Goal: Communication & Community: Answer question/provide support

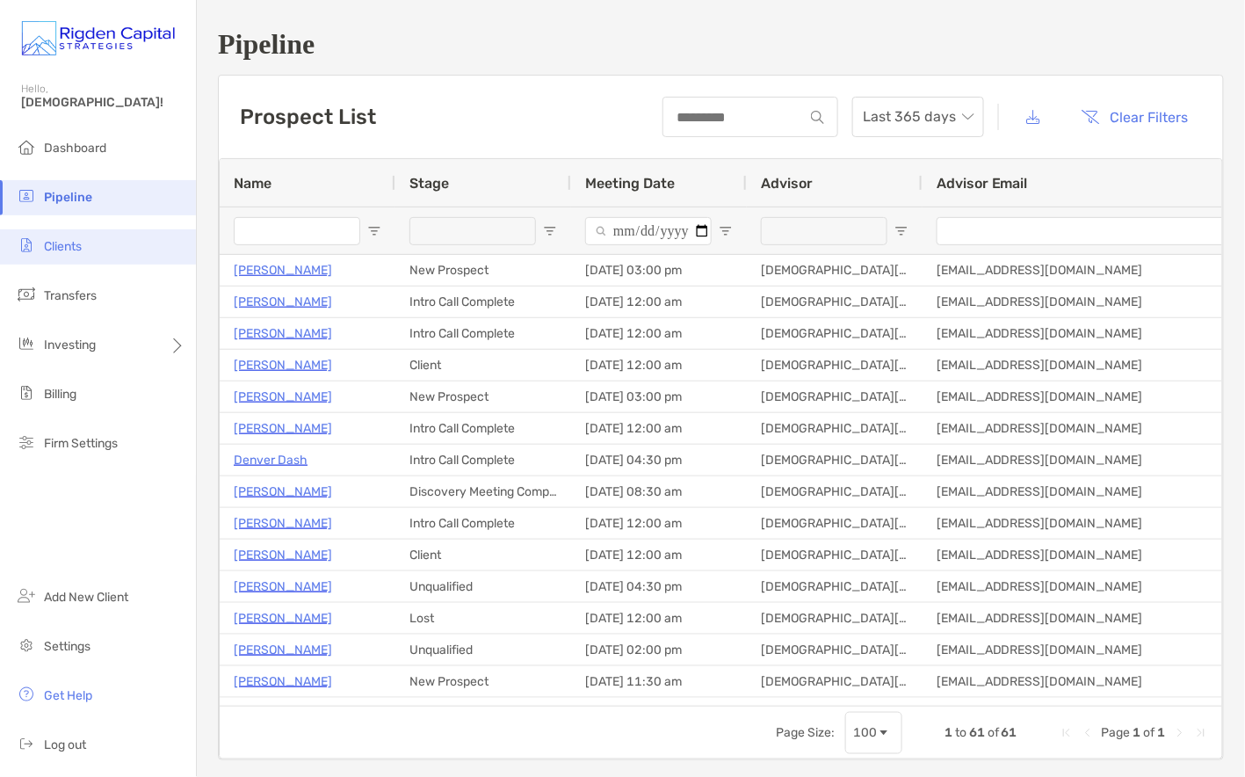
click at [70, 245] on span "Clients" at bounding box center [63, 246] width 38 height 15
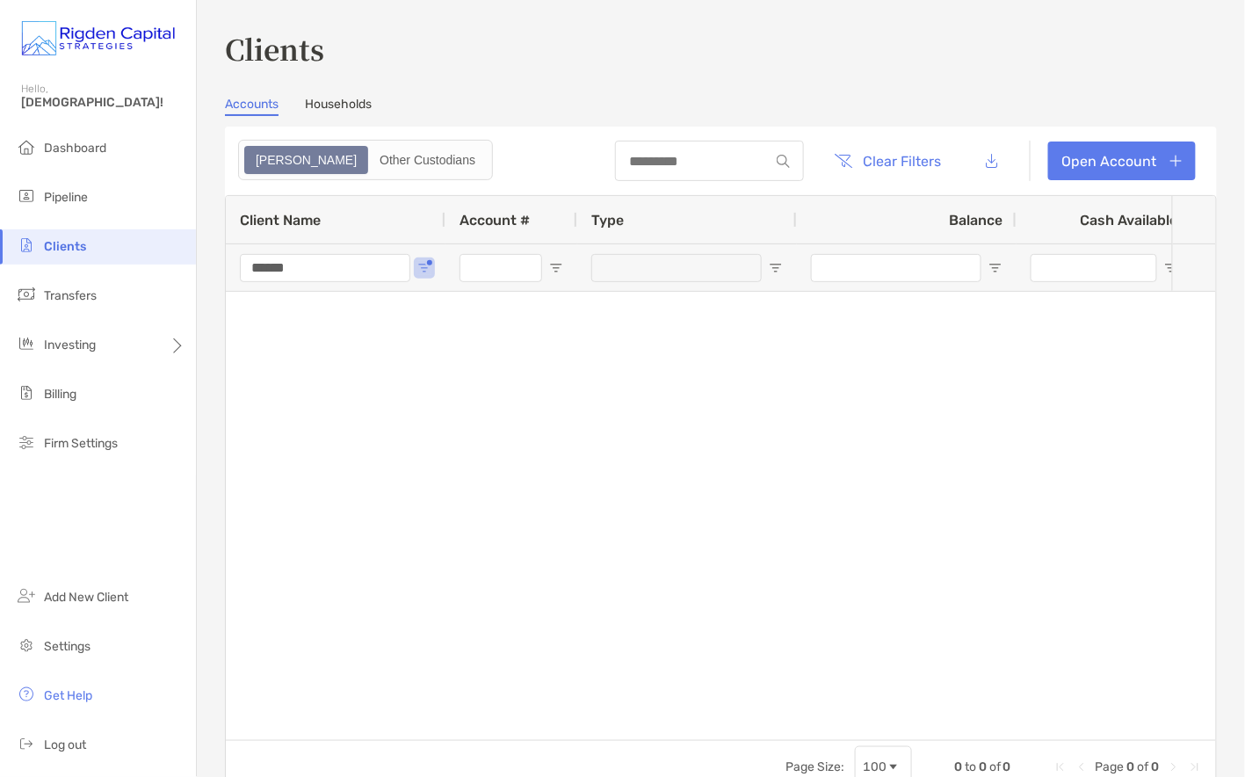
drag, startPoint x: 320, startPoint y: 268, endPoint x: 217, endPoint y: 269, distance: 102.8
click at [217, 269] on div "Clients Accounts Households Zoe Other Custodians Clear Filters Open Account 0 t…" at bounding box center [721, 388] width 1048 height 777
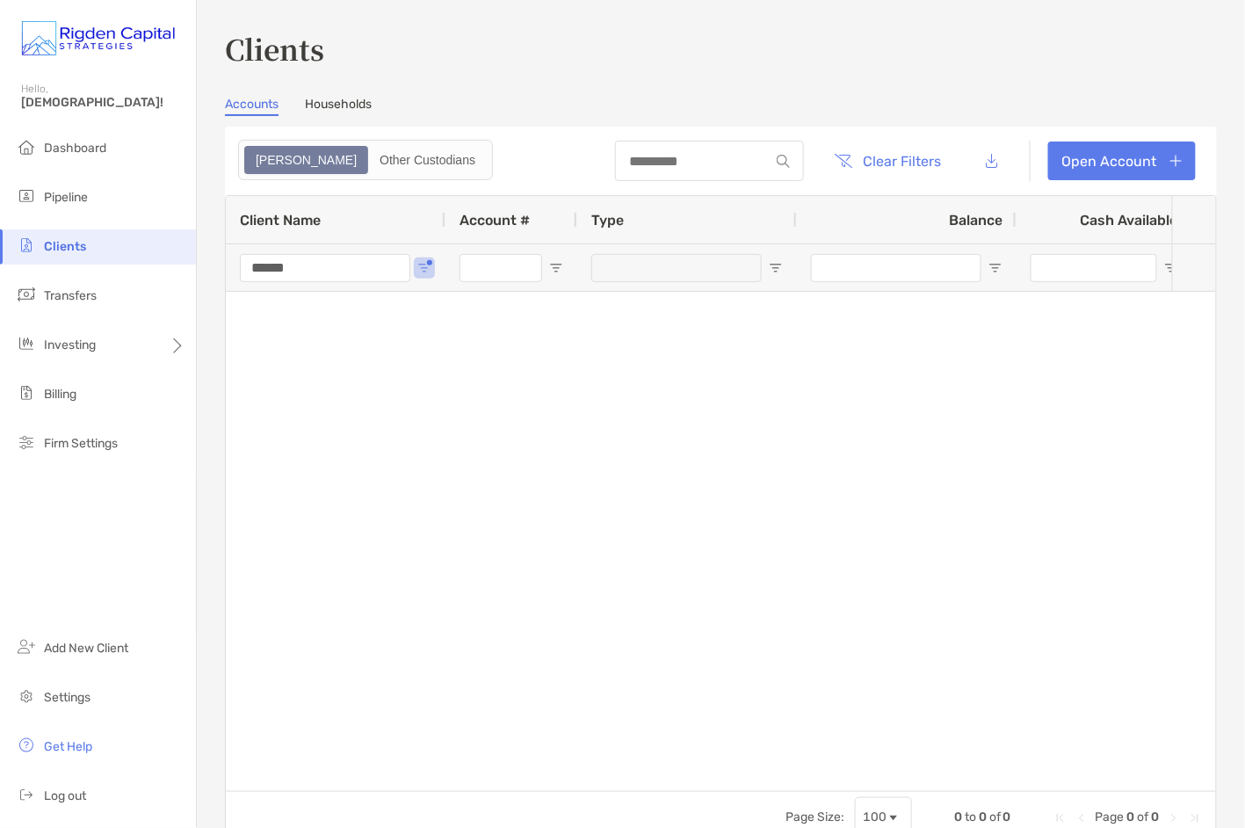
click at [65, 251] on span "Clients" at bounding box center [65, 246] width 42 height 15
click at [62, 249] on span "Clients" at bounding box center [65, 246] width 42 height 15
drag, startPoint x: 323, startPoint y: 269, endPoint x: 225, endPoint y: 268, distance: 98.4
click at [226, 268] on div "******" at bounding box center [336, 266] width 220 height 47
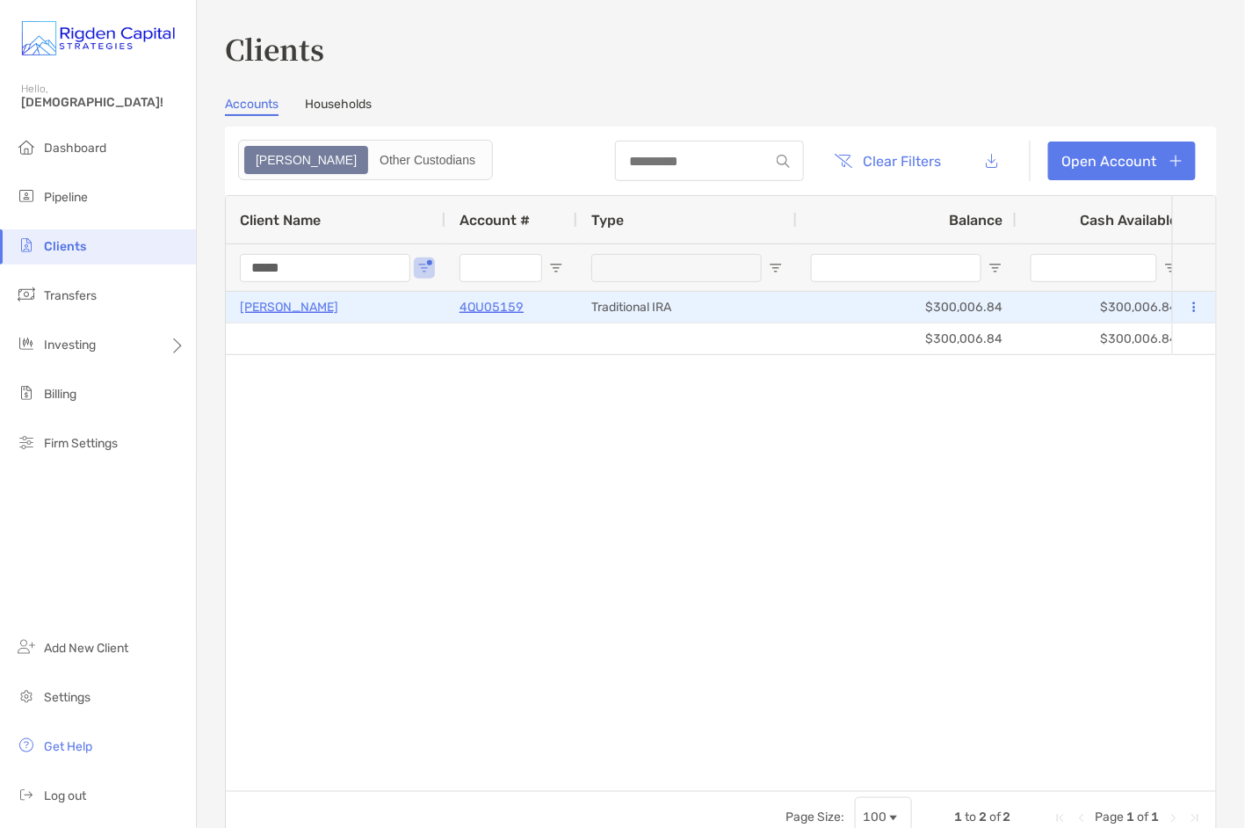
type input "*****"
click at [326, 308] on p "Michael Mossbarger" at bounding box center [289, 307] width 98 height 22
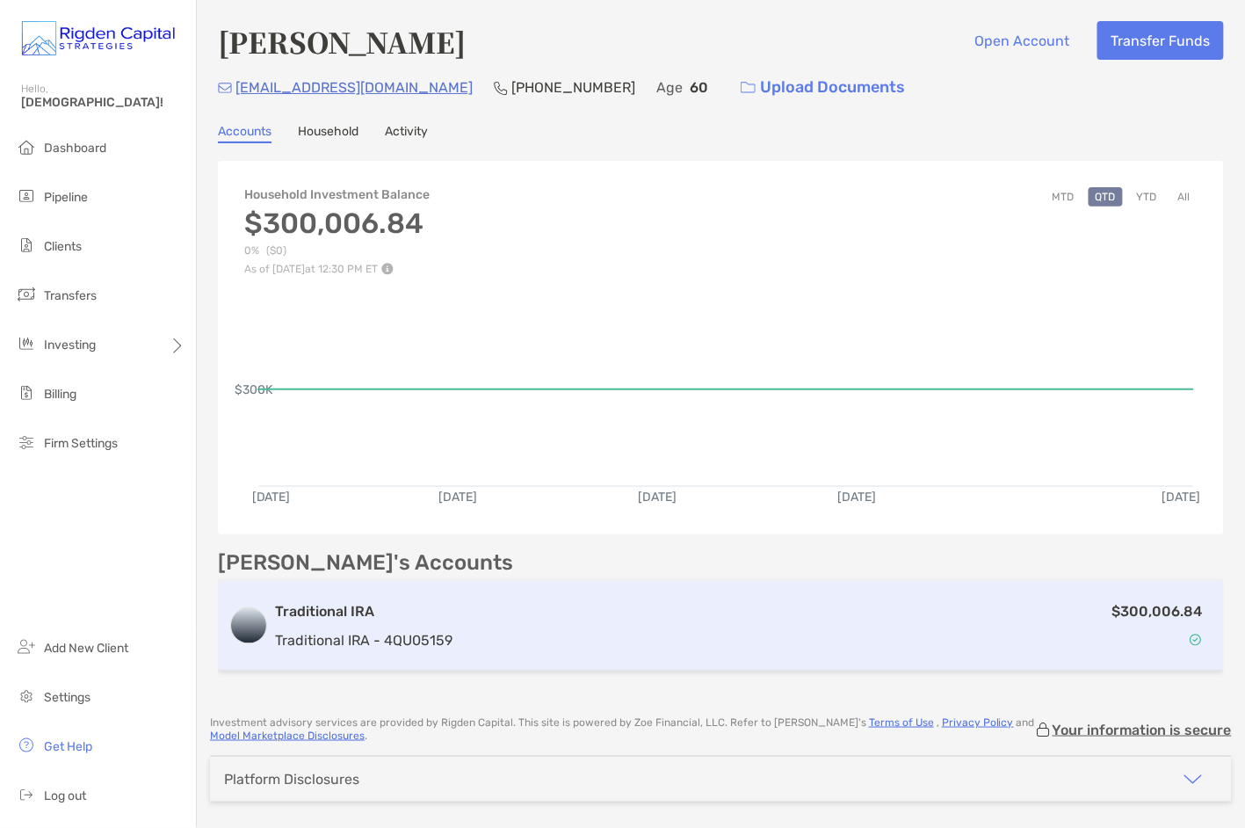
click at [381, 631] on p "Traditional IRA - 4QU05159" at bounding box center [364, 640] width 178 height 22
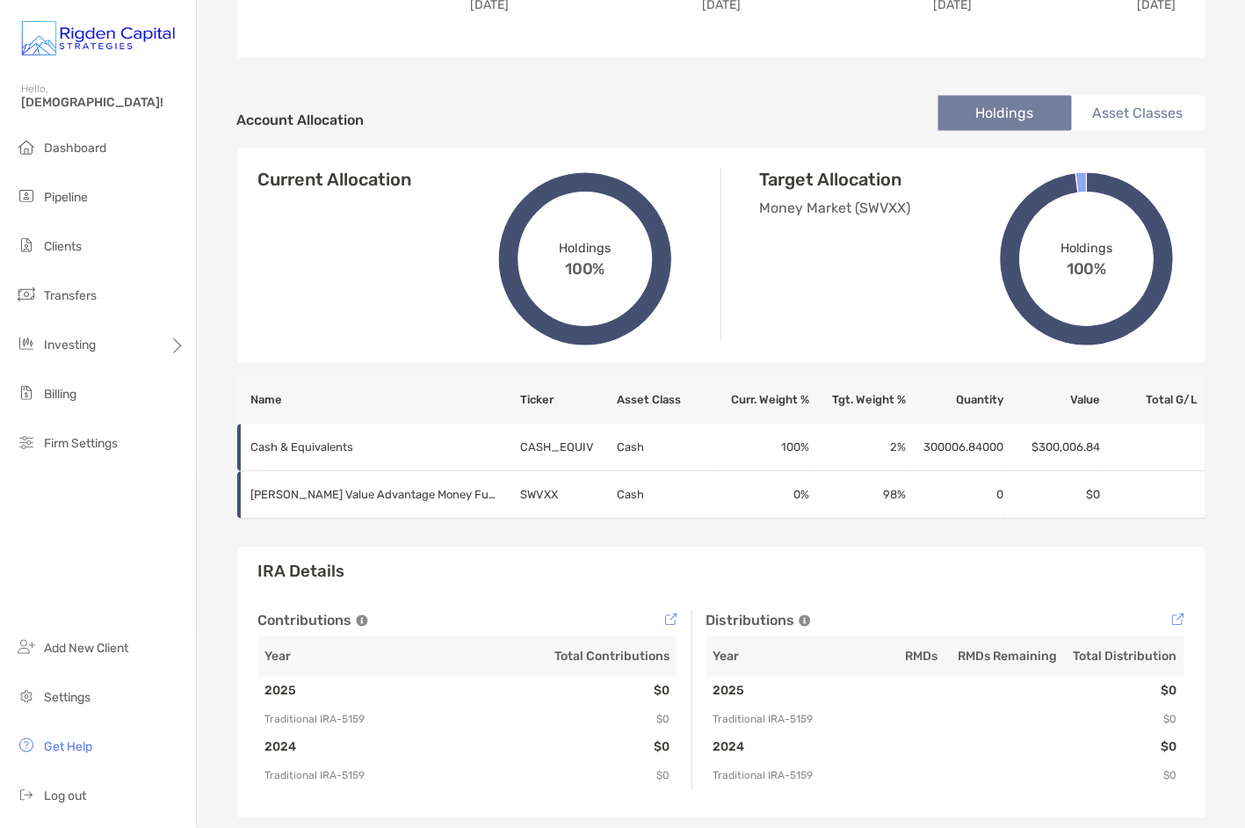
scroll to position [560, 0]
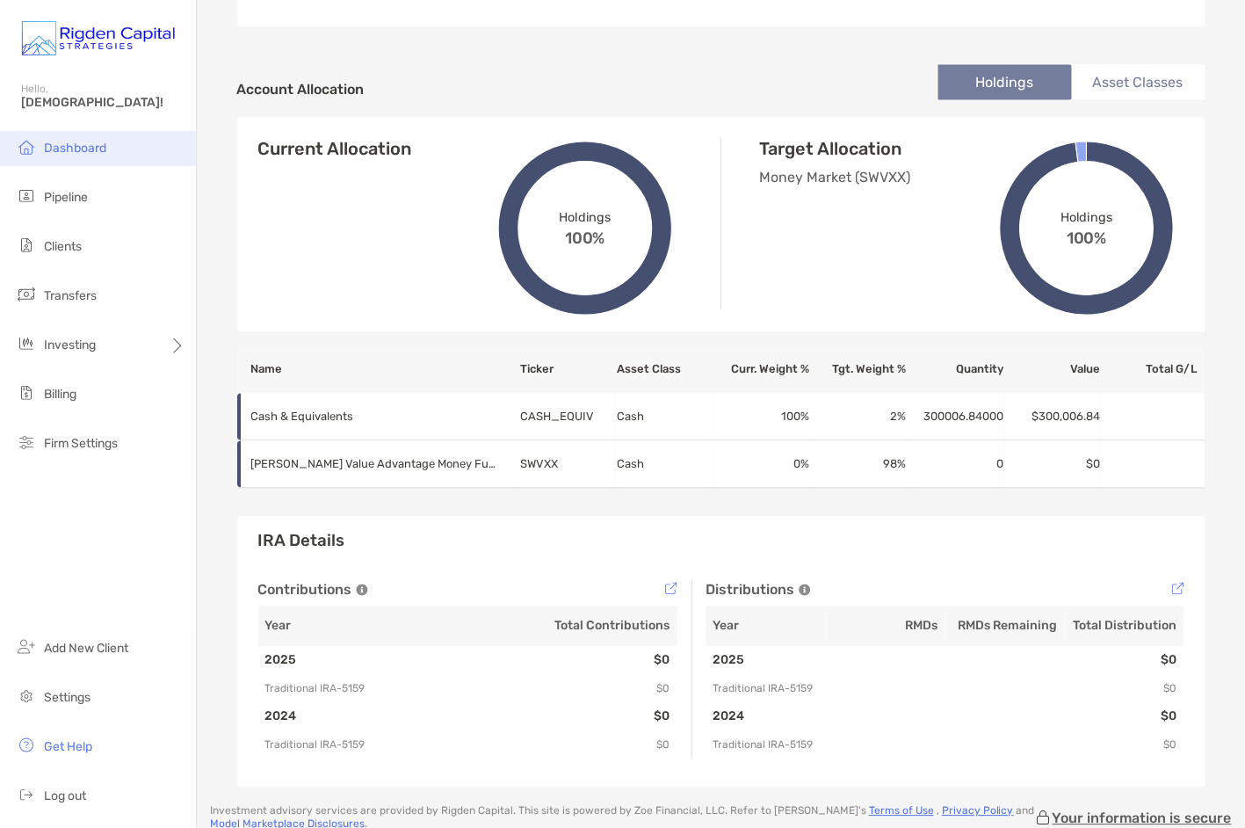
click at [84, 149] on span "Dashboard" at bounding box center [75, 148] width 62 height 15
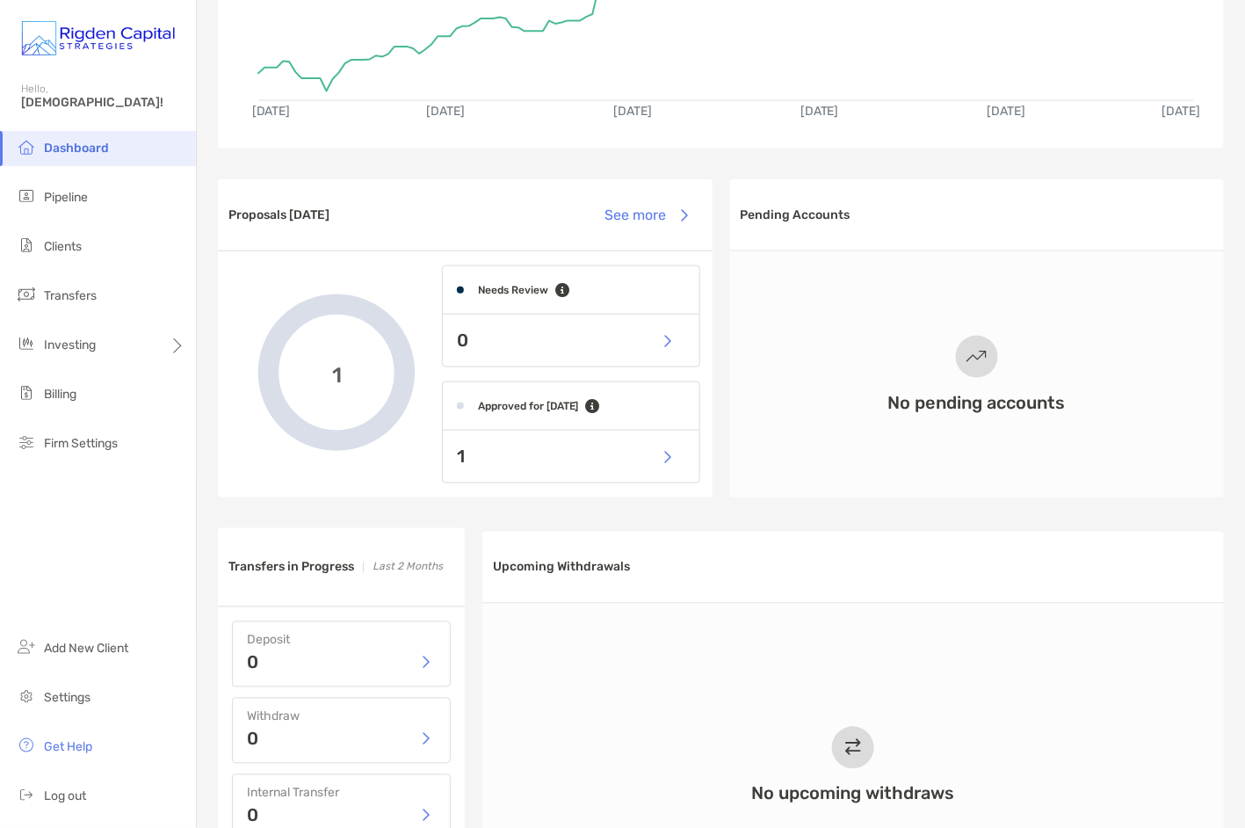
scroll to position [300, 0]
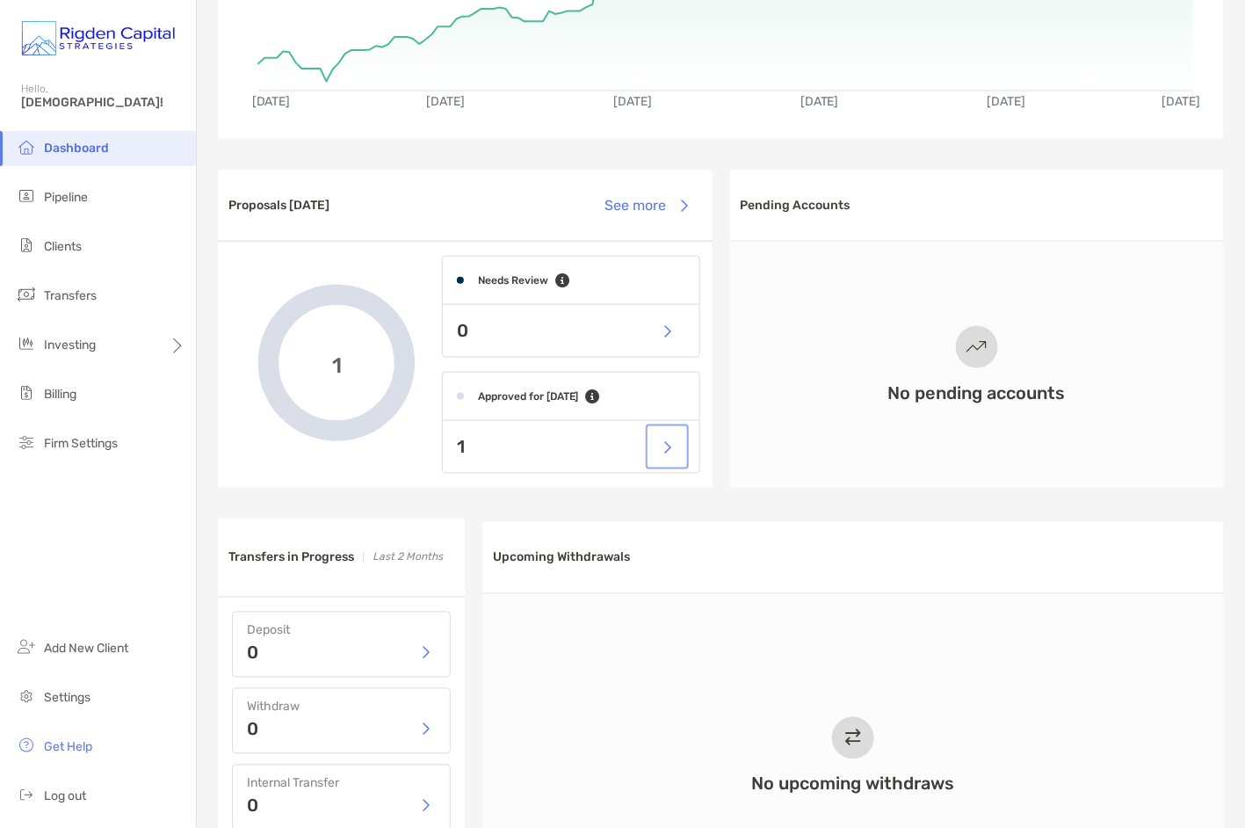
click at [665, 447] on button "button" at bounding box center [667, 447] width 36 height 38
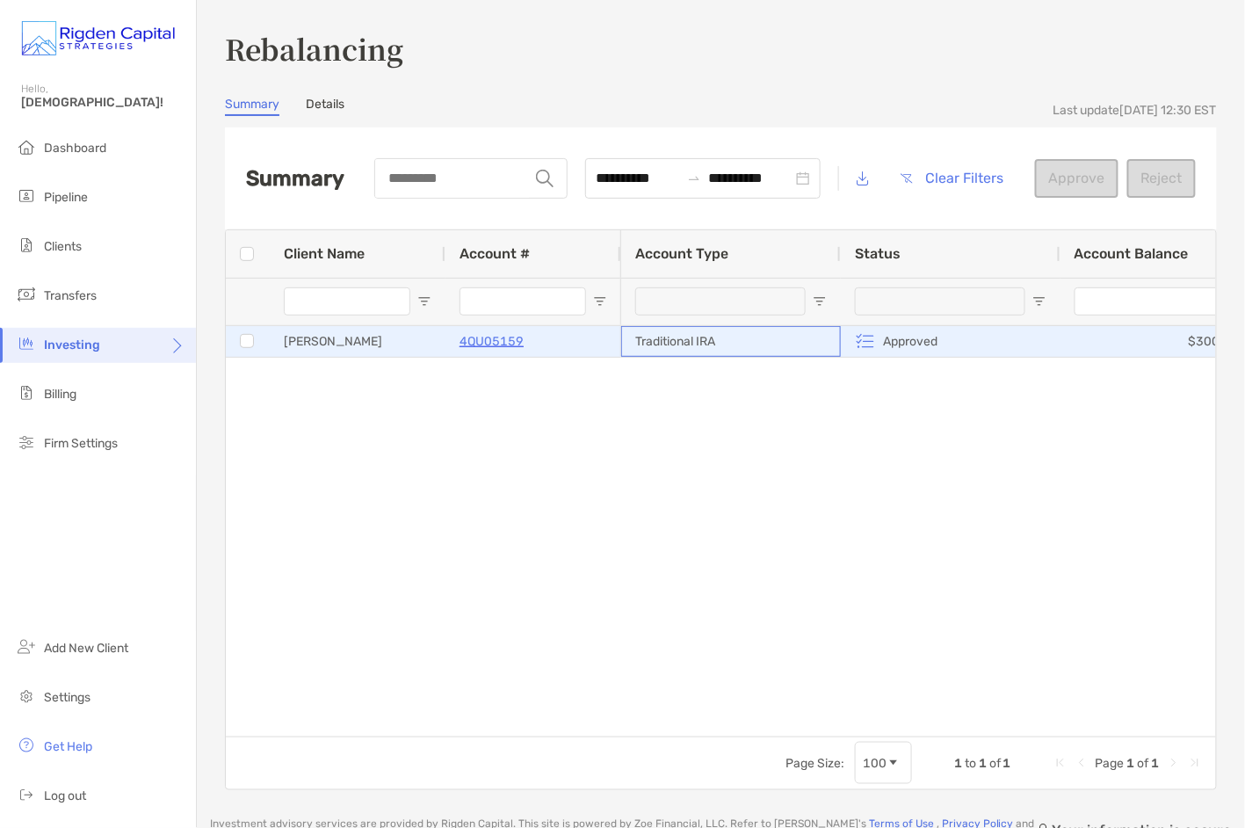
click at [678, 343] on div "Traditional IRA" at bounding box center [731, 341] width 220 height 31
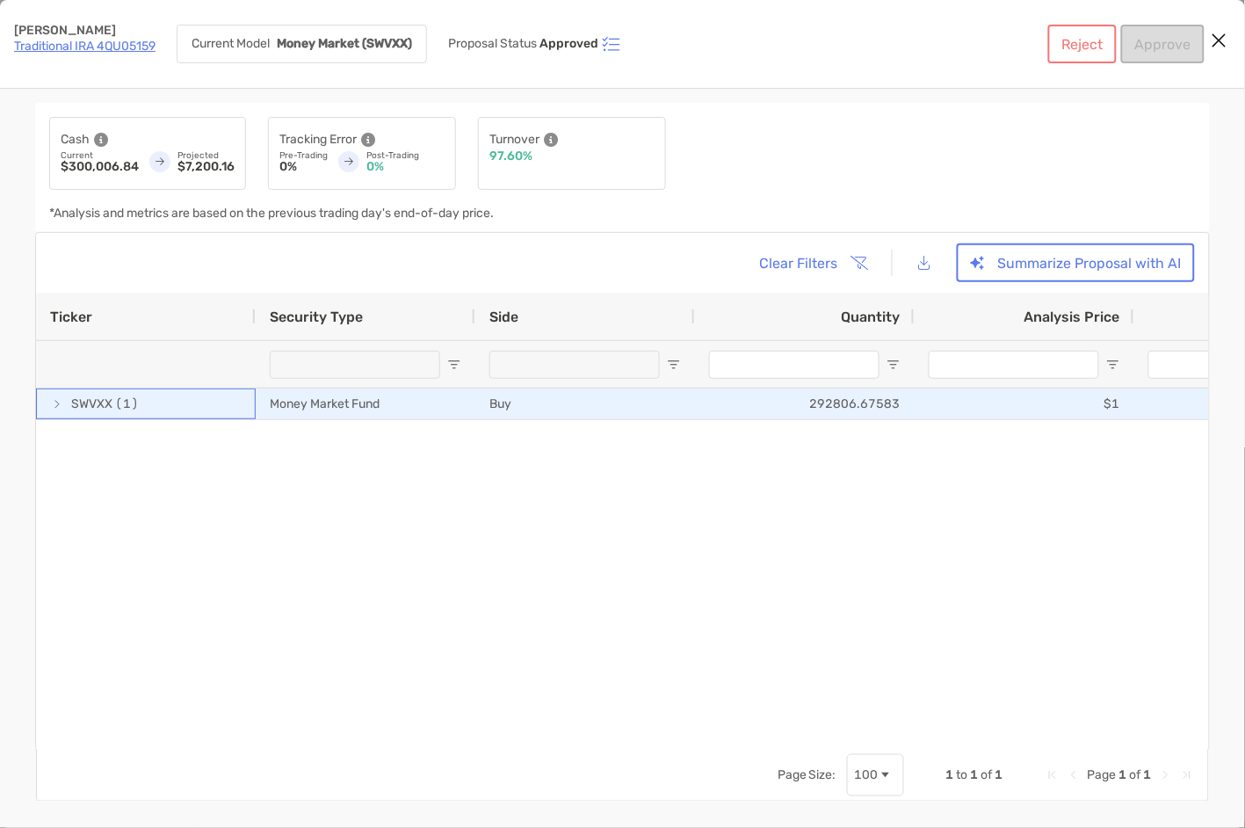
click at [56, 404] on span "[object Object]" at bounding box center [57, 404] width 14 height 14
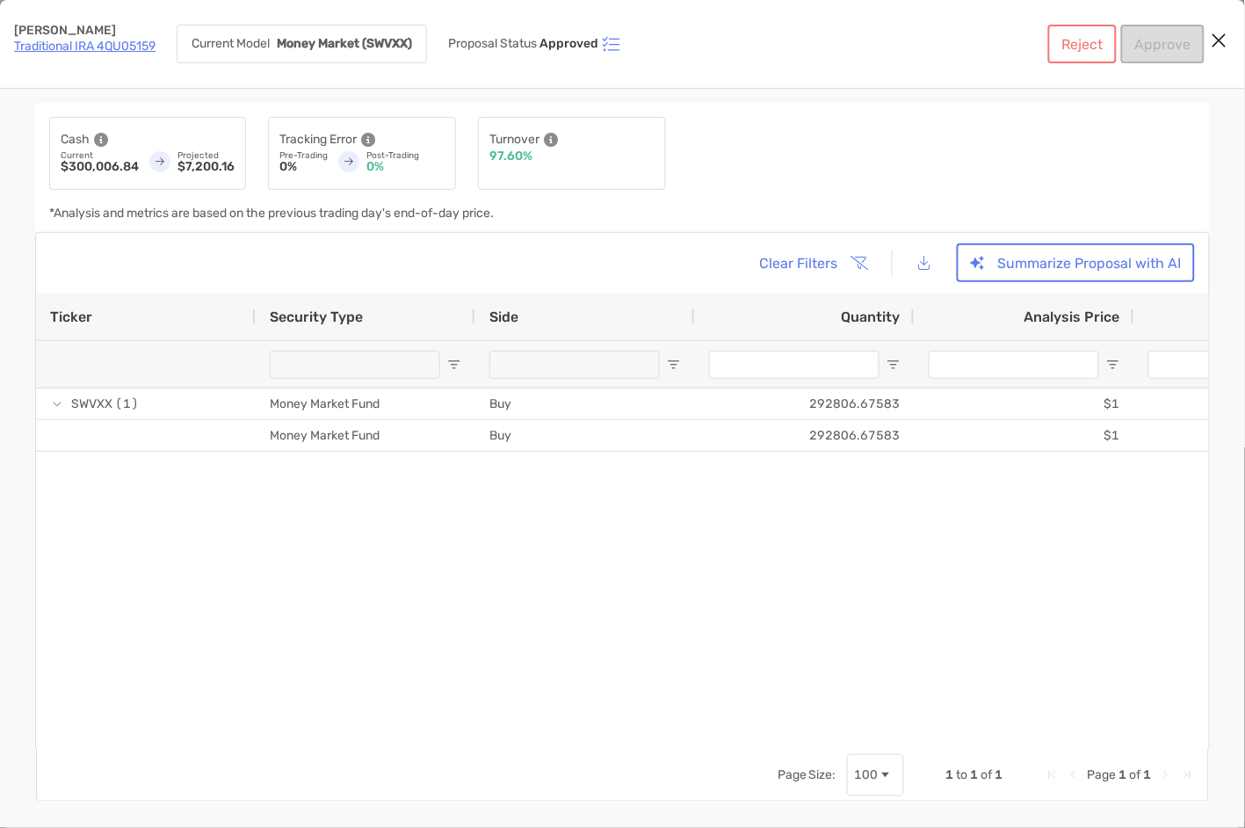
click at [1221, 41] on icon "Close modal" at bounding box center [1220, 40] width 16 height 21
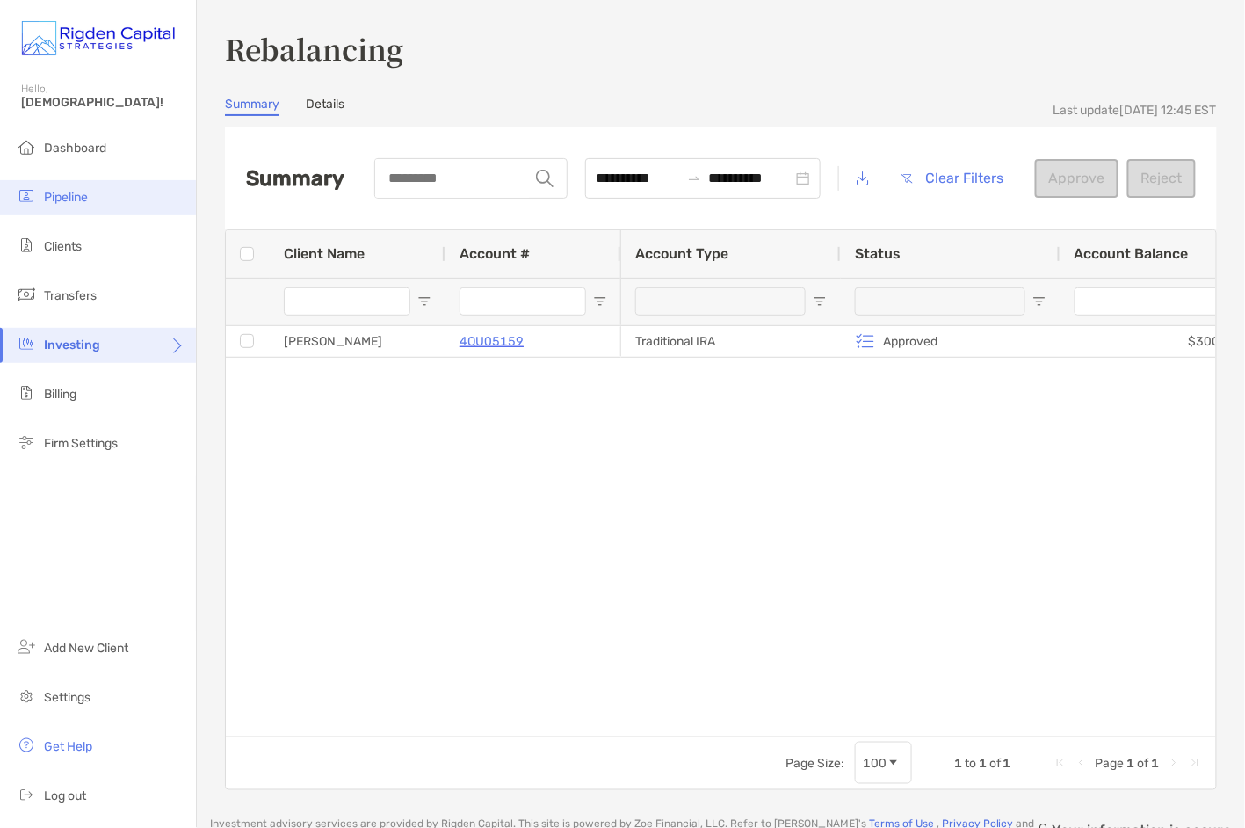
click at [64, 208] on li "Pipeline" at bounding box center [98, 197] width 196 height 35
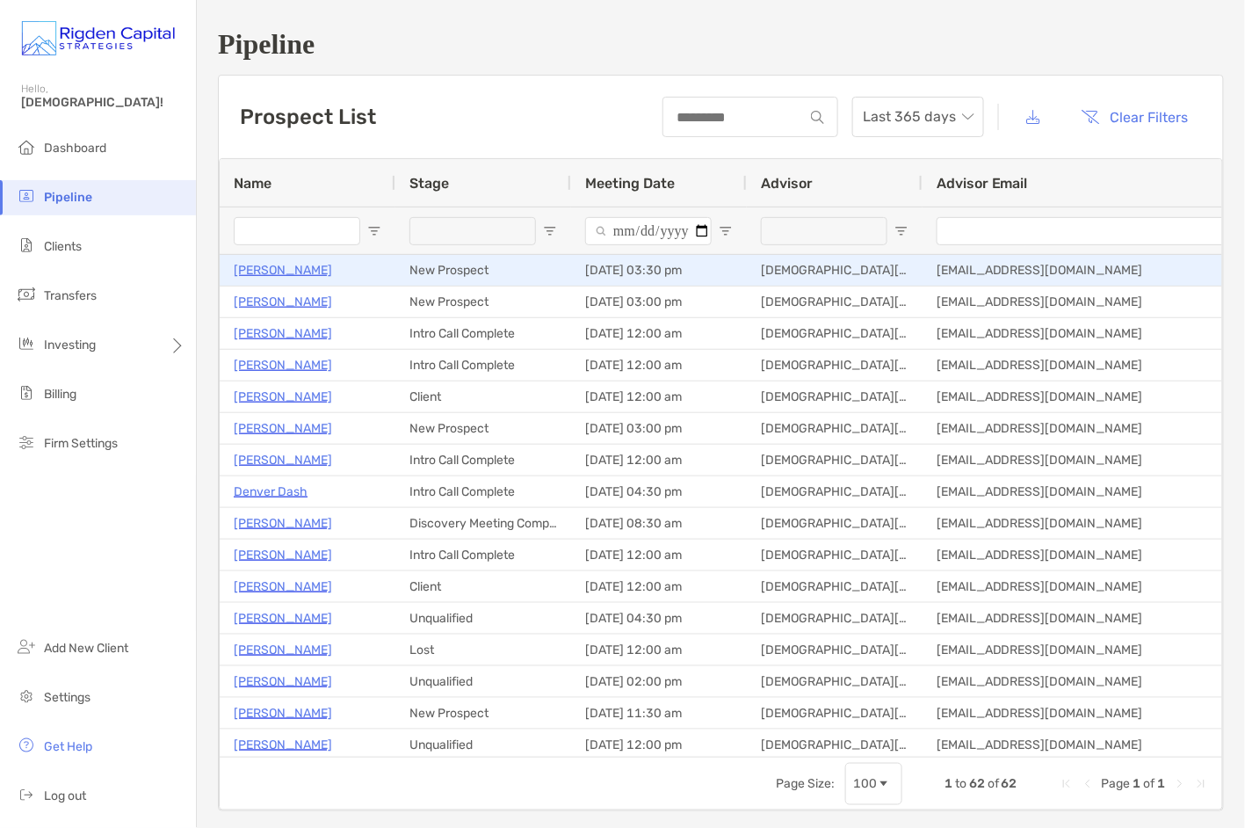
click at [295, 272] on p "Steven Baldwin" at bounding box center [283, 270] width 98 height 22
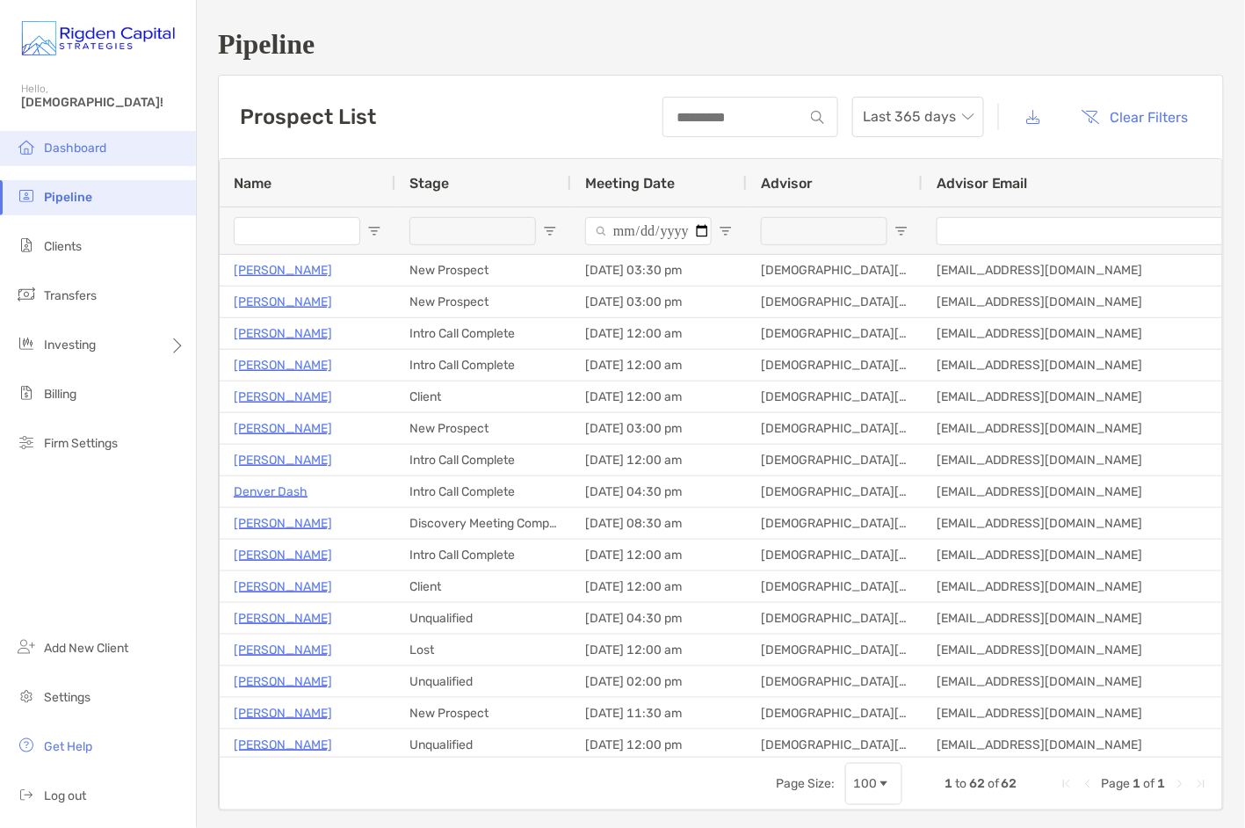
click at [78, 150] on span "Dashboard" at bounding box center [75, 148] width 62 height 15
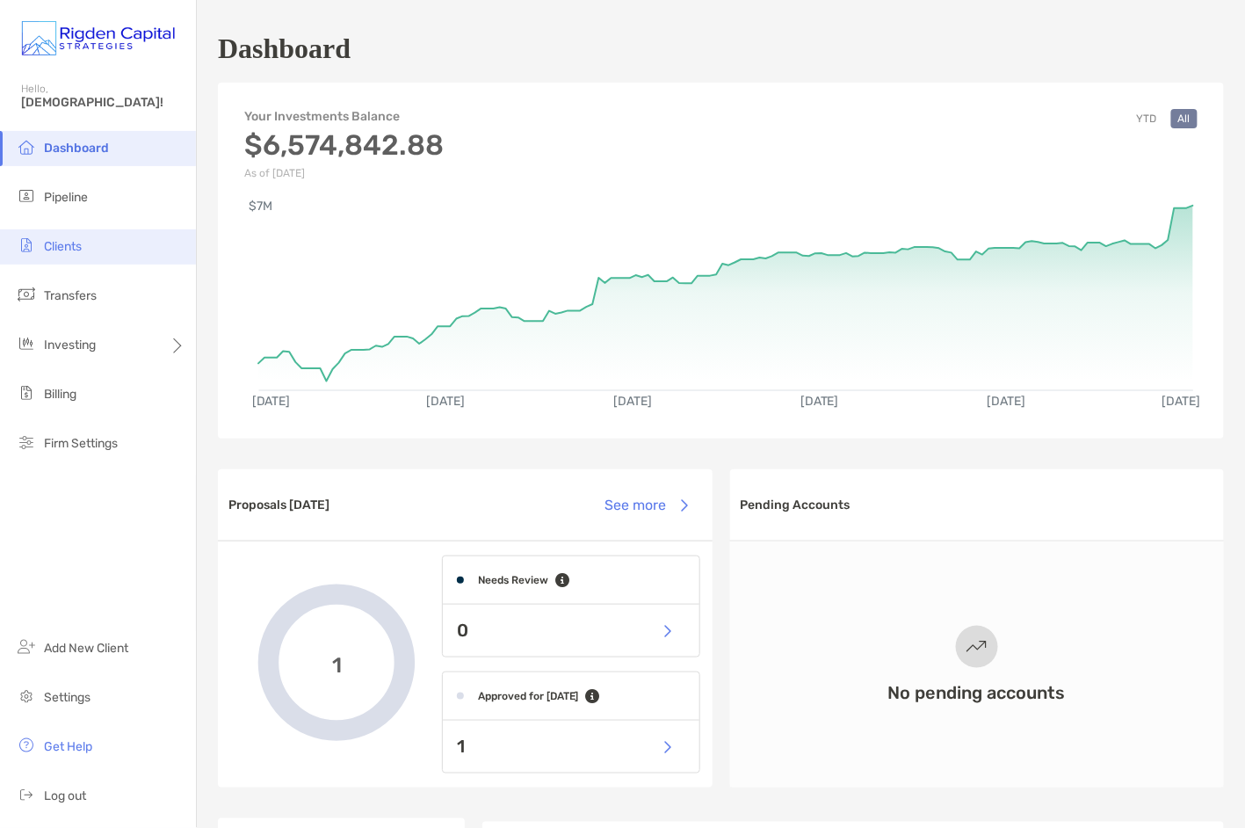
click at [79, 248] on span "Clients" at bounding box center [63, 246] width 38 height 15
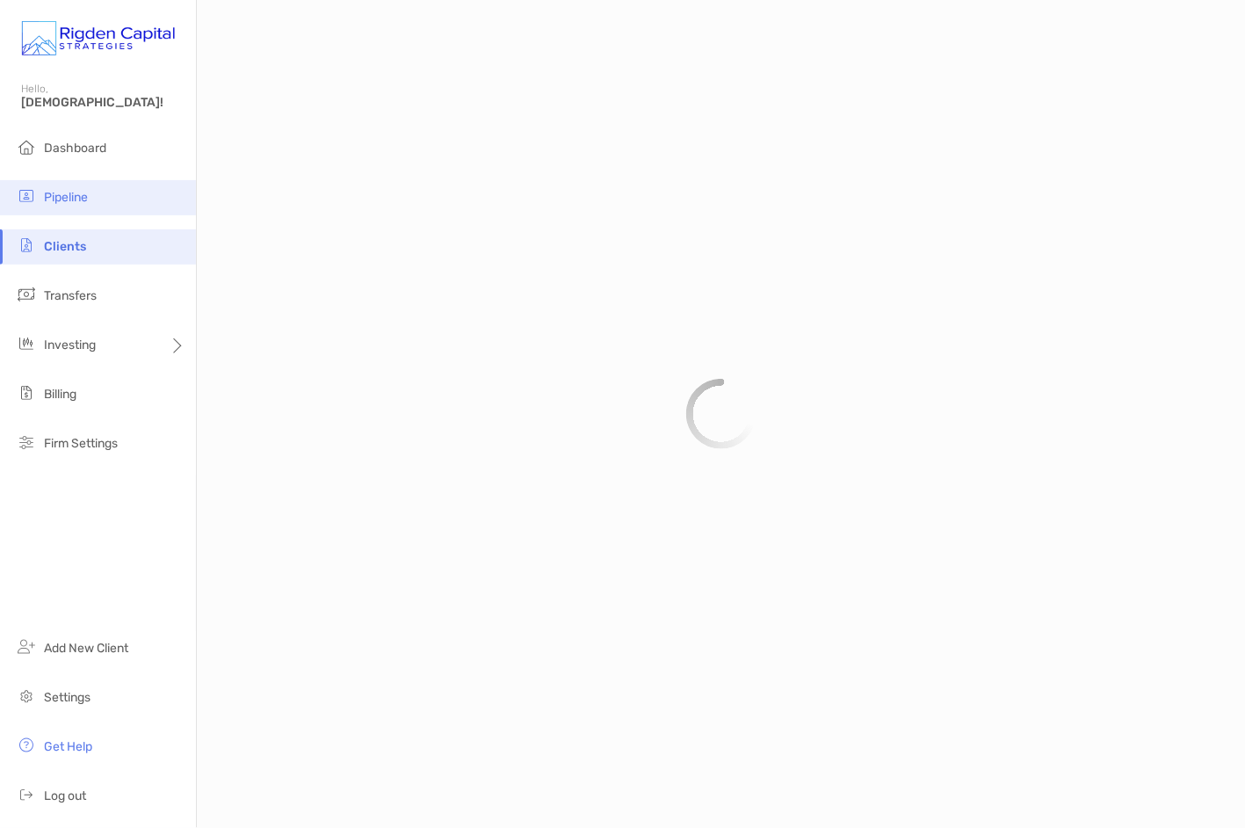
click at [71, 196] on span "Pipeline" at bounding box center [66, 197] width 44 height 15
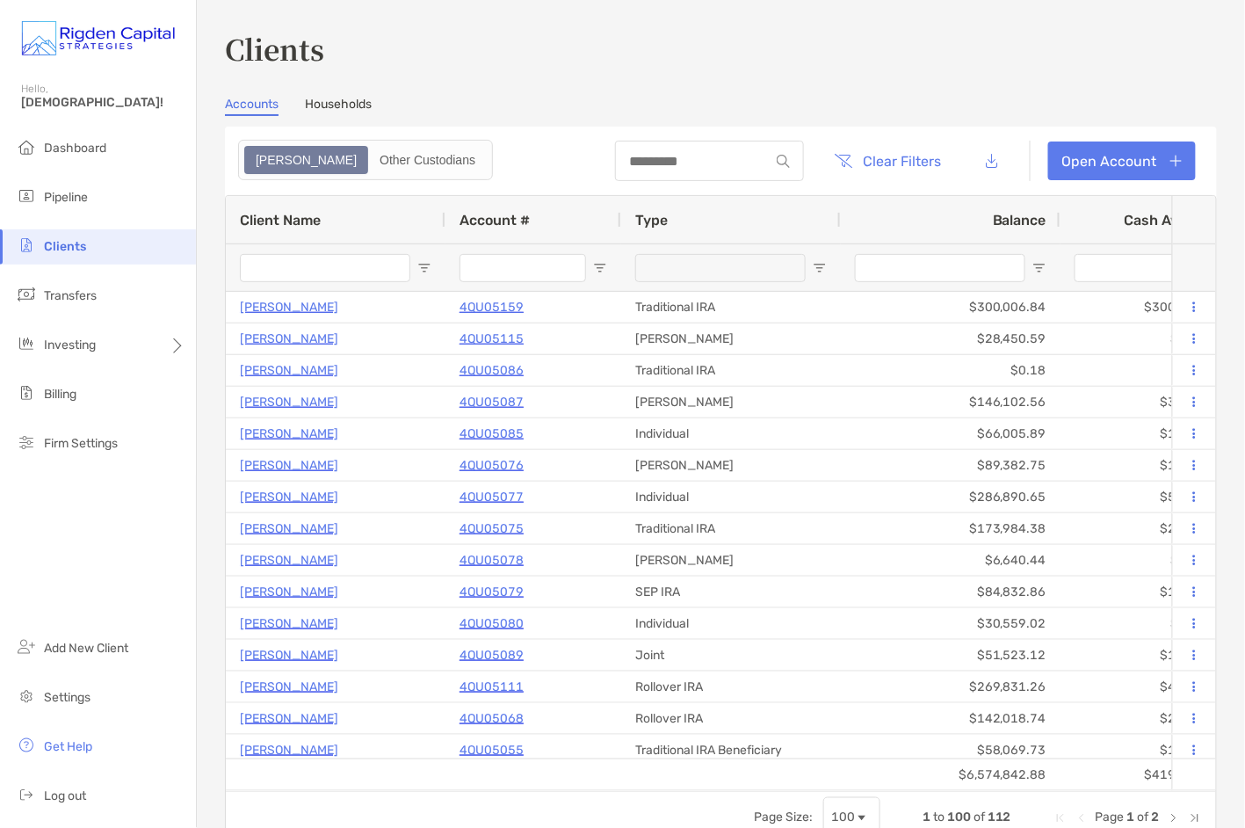
type input "*****"
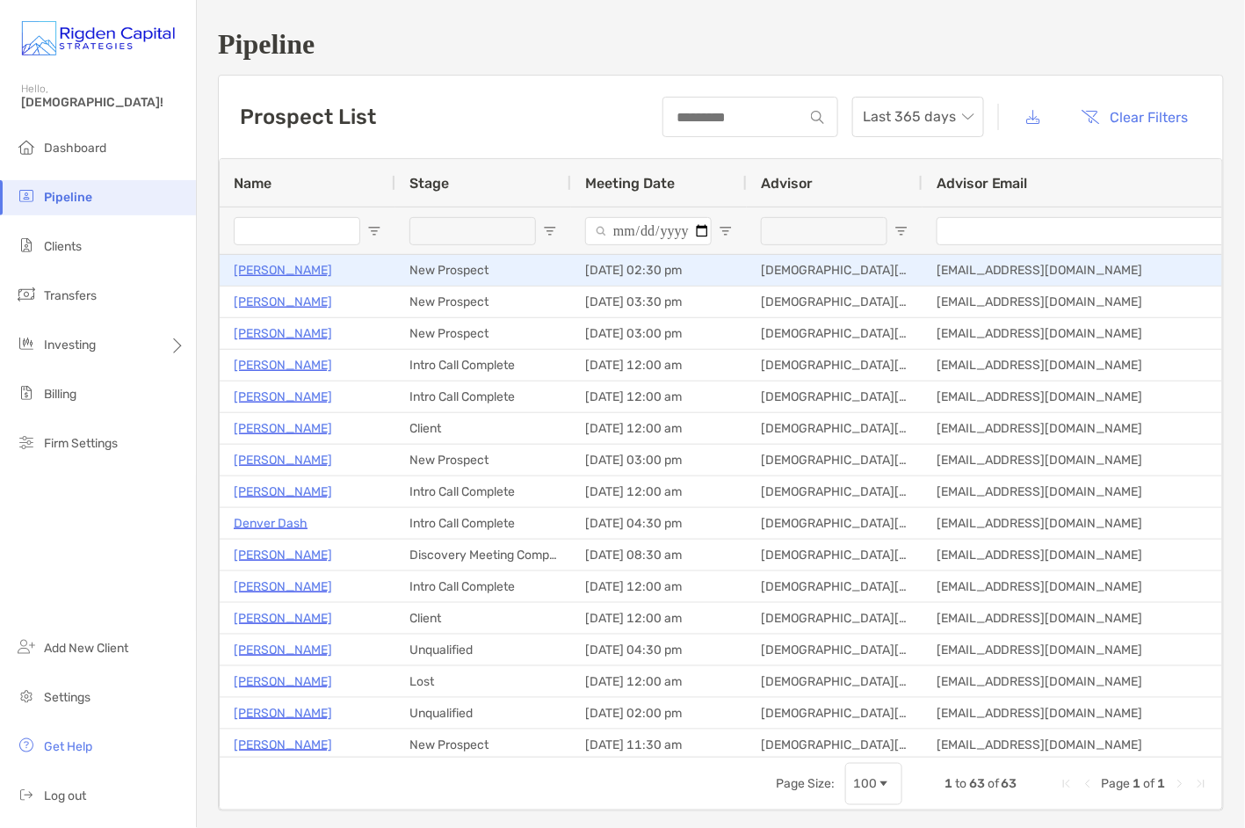
click at [296, 271] on p "[PERSON_NAME]" at bounding box center [283, 270] width 98 height 22
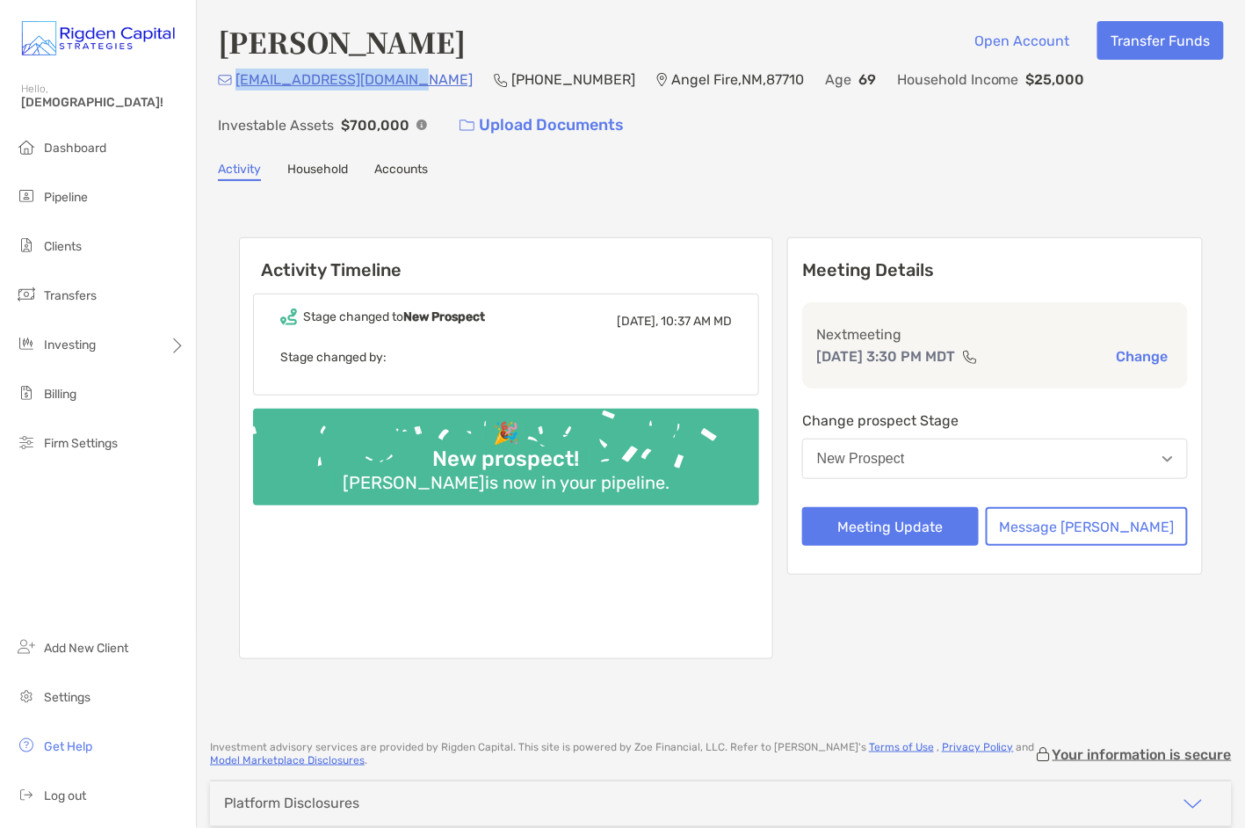
drag, startPoint x: 412, startPoint y: 80, endPoint x: 236, endPoint y: 83, distance: 176.7
click at [236, 83] on div "sbaldwin@bluemarble.net (812) 679-7189 Angel Fire , NM , 87710 Age 69 Household…" at bounding box center [721, 107] width 1006 height 76
copy p "sbaldwin@bluemarble.net"
click at [1110, 529] on button "Message [PERSON_NAME]" at bounding box center [1087, 526] width 202 height 39
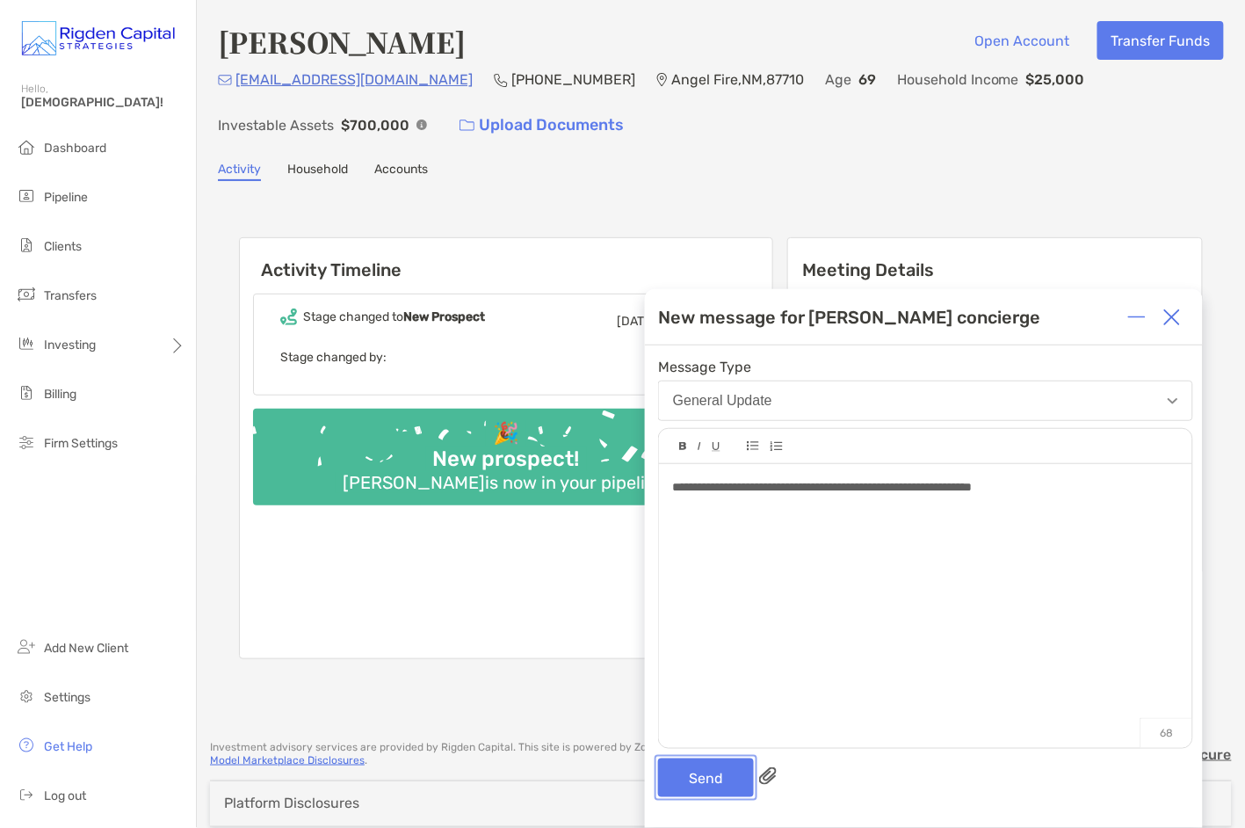
click at [729, 776] on button "Send" at bounding box center [706, 777] width 96 height 39
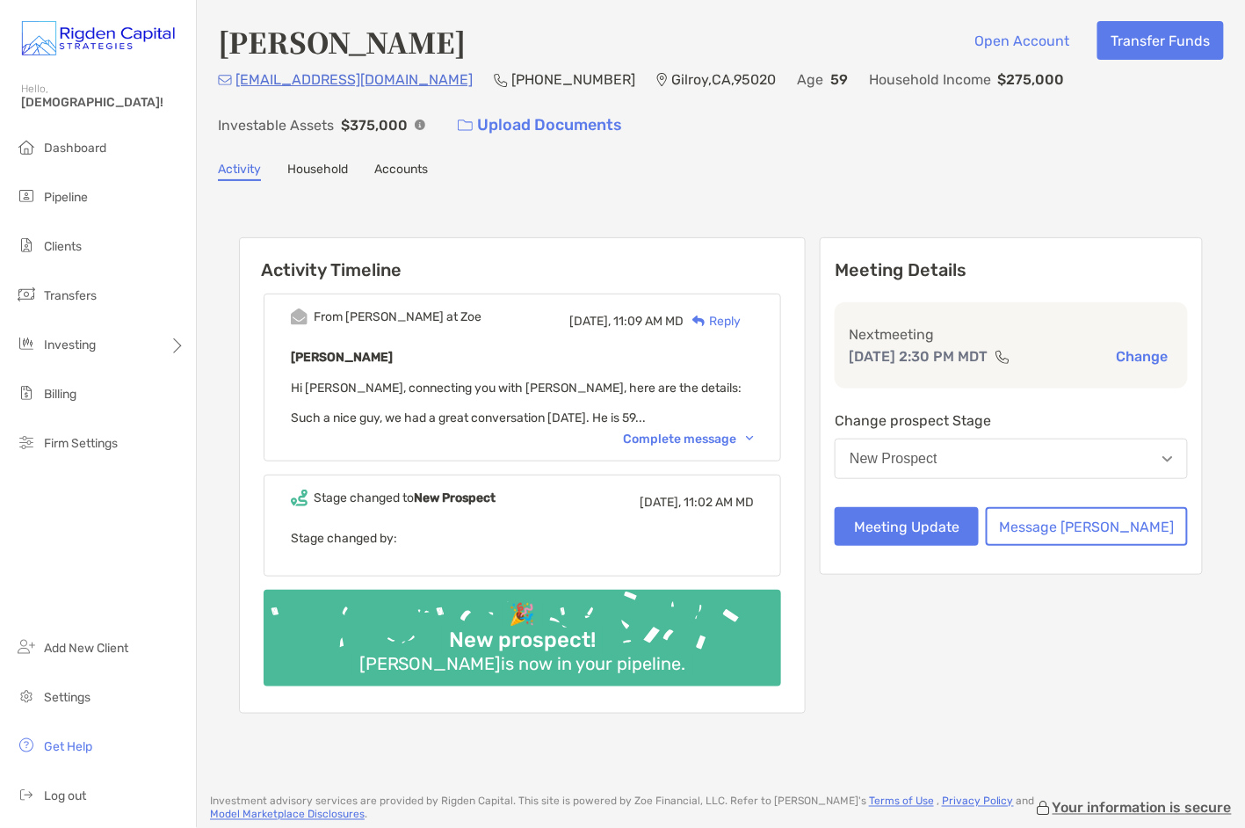
click at [741, 318] on div "Reply" at bounding box center [712, 321] width 57 height 18
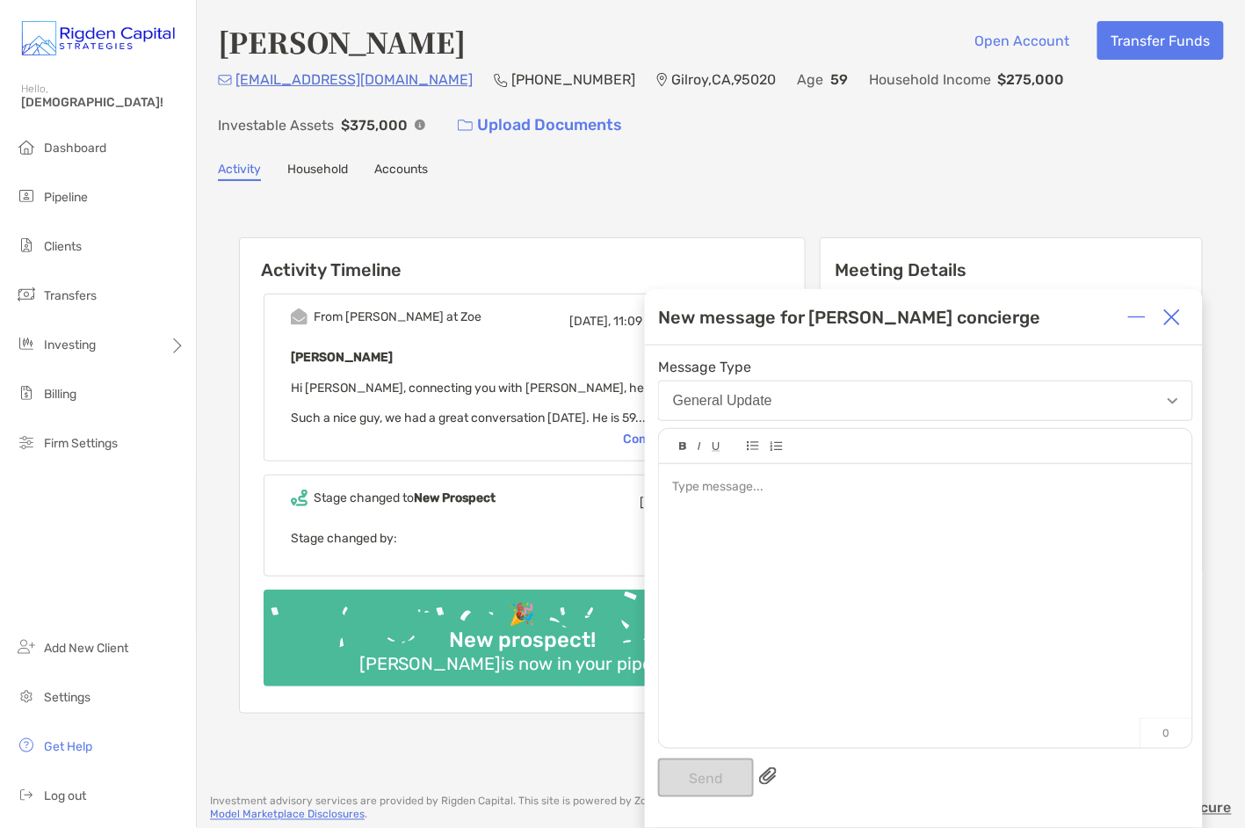
click at [821, 506] on div at bounding box center [925, 597] width 533 height 266
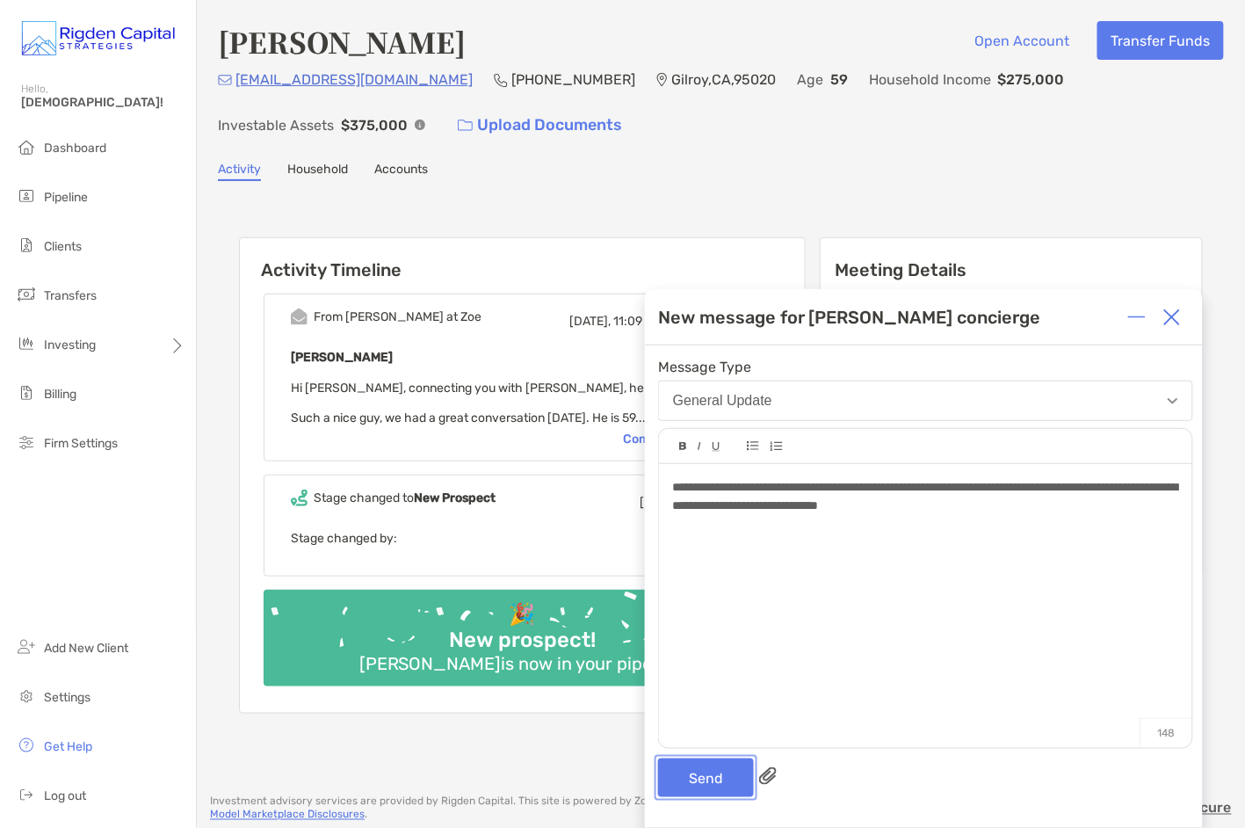
click at [697, 783] on button "Send" at bounding box center [706, 777] width 96 height 39
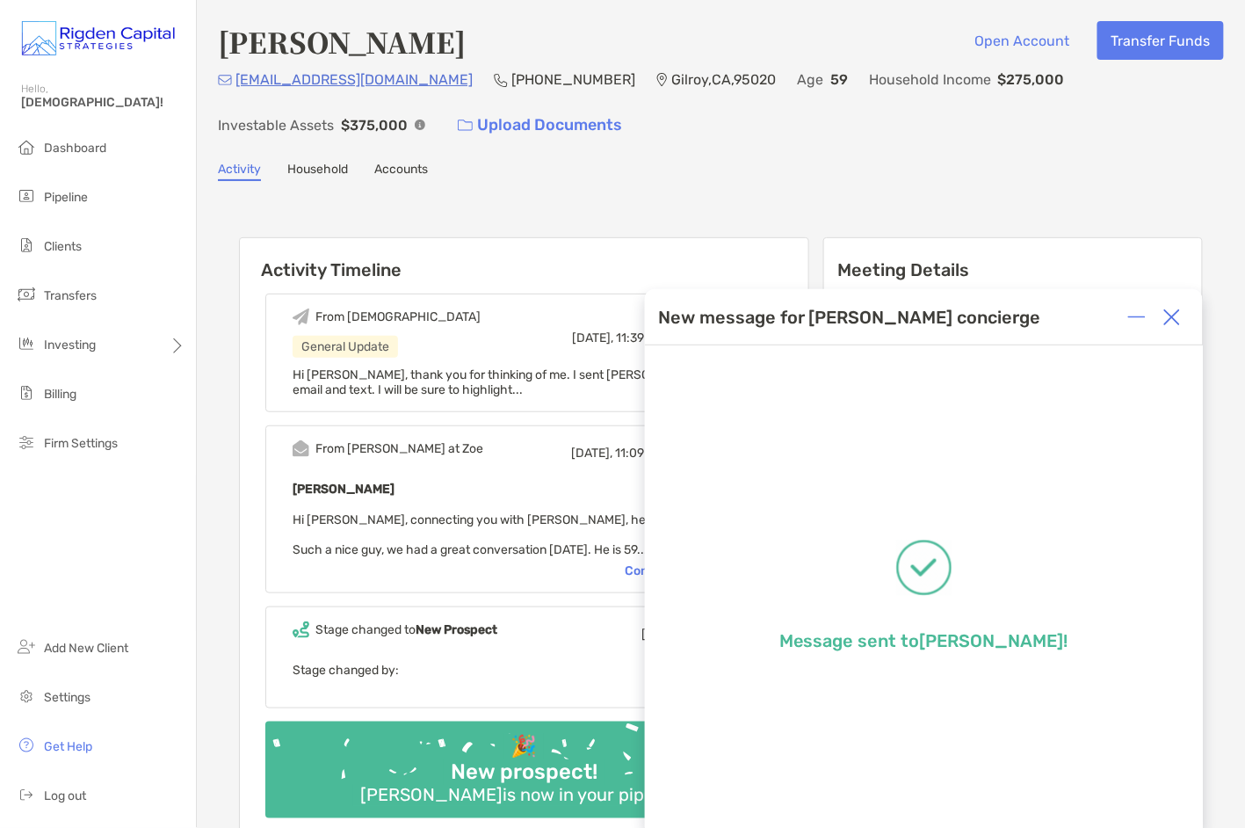
click at [1178, 315] on img at bounding box center [1172, 317] width 18 height 18
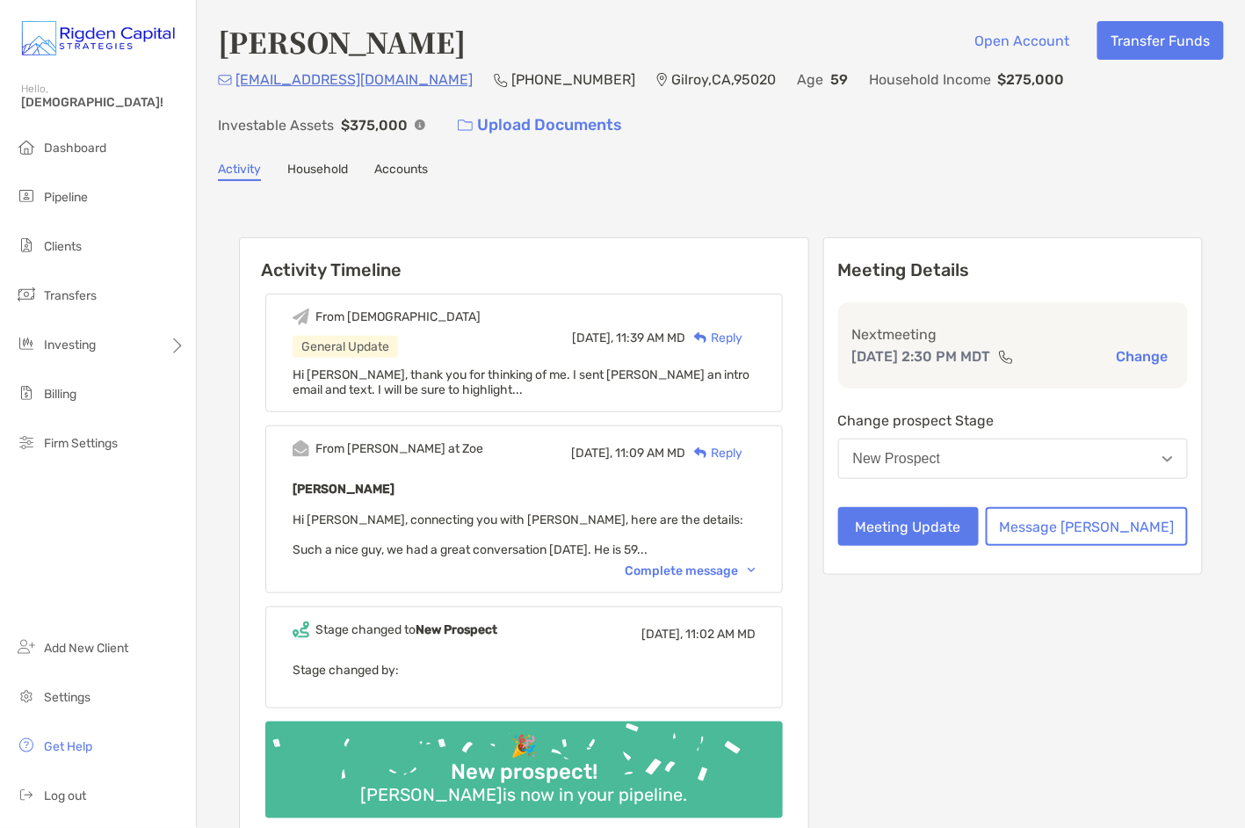
drag, startPoint x: 543, startPoint y: 111, endPoint x: 534, endPoint y: 104, distance: 11.3
click at [543, 110] on div "[EMAIL_ADDRESS][DOMAIN_NAME] [PHONE_NUMBER] [GEOGRAPHIC_DATA] Age [DEMOGRAPHIC_…" at bounding box center [721, 107] width 1006 height 76
click at [635, 75] on link at bounding box center [635, 79] width 0 height 17
drag, startPoint x: 422, startPoint y: 79, endPoint x: 519, endPoint y: 81, distance: 97.6
click at [519, 81] on p "[PHONE_NUMBER]" at bounding box center [573, 80] width 124 height 22
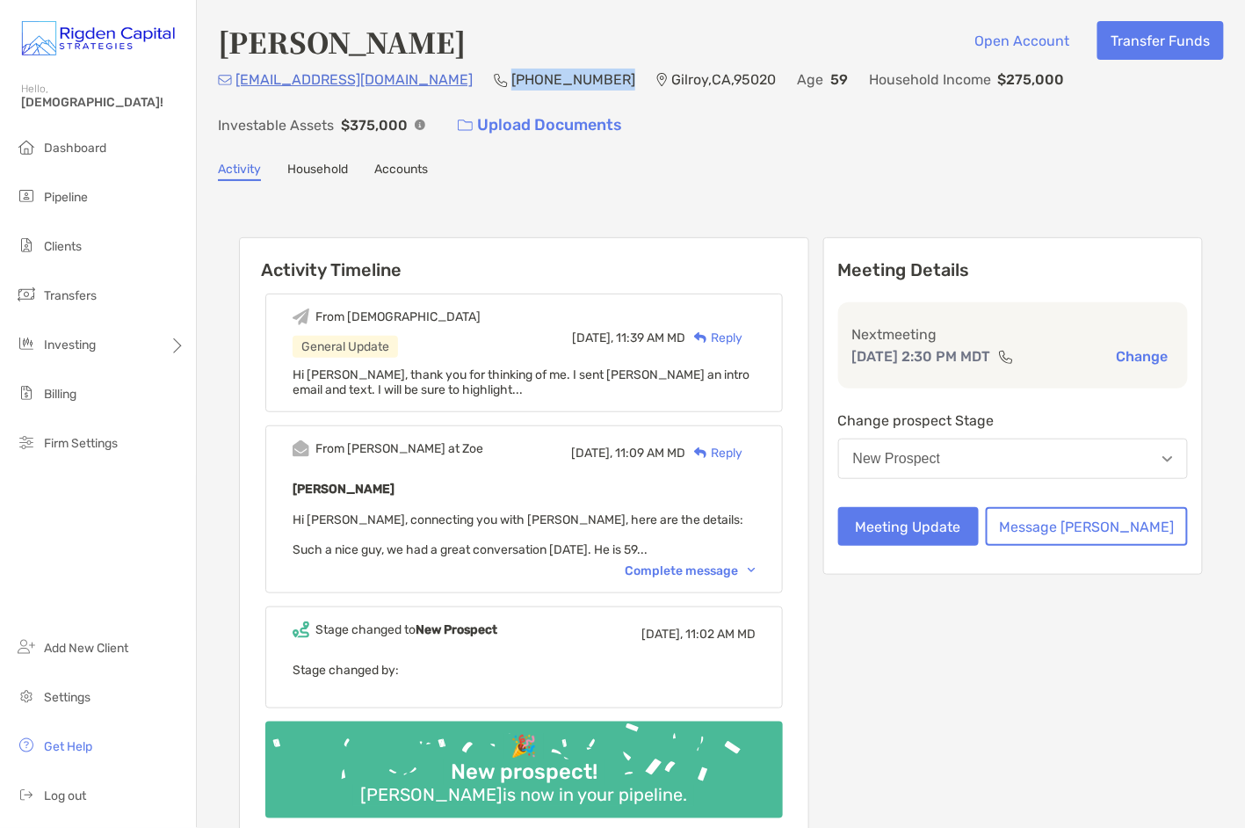
copy p "[PHONE_NUMBER]"
click at [487, 123] on div "[EMAIL_ADDRESS][DOMAIN_NAME] [PHONE_NUMBER] [GEOGRAPHIC_DATA] Age [DEMOGRAPHIC_…" at bounding box center [721, 107] width 1006 height 76
drag, startPoint x: 386, startPoint y: 83, endPoint x: 236, endPoint y: 82, distance: 150.3
click at [236, 82] on div "[EMAIL_ADDRESS][DOMAIN_NAME] [PHONE_NUMBER] [GEOGRAPHIC_DATA] Age [DEMOGRAPHIC_…" at bounding box center [721, 107] width 1006 height 76
copy p "[EMAIL_ADDRESS][DOMAIN_NAME]"
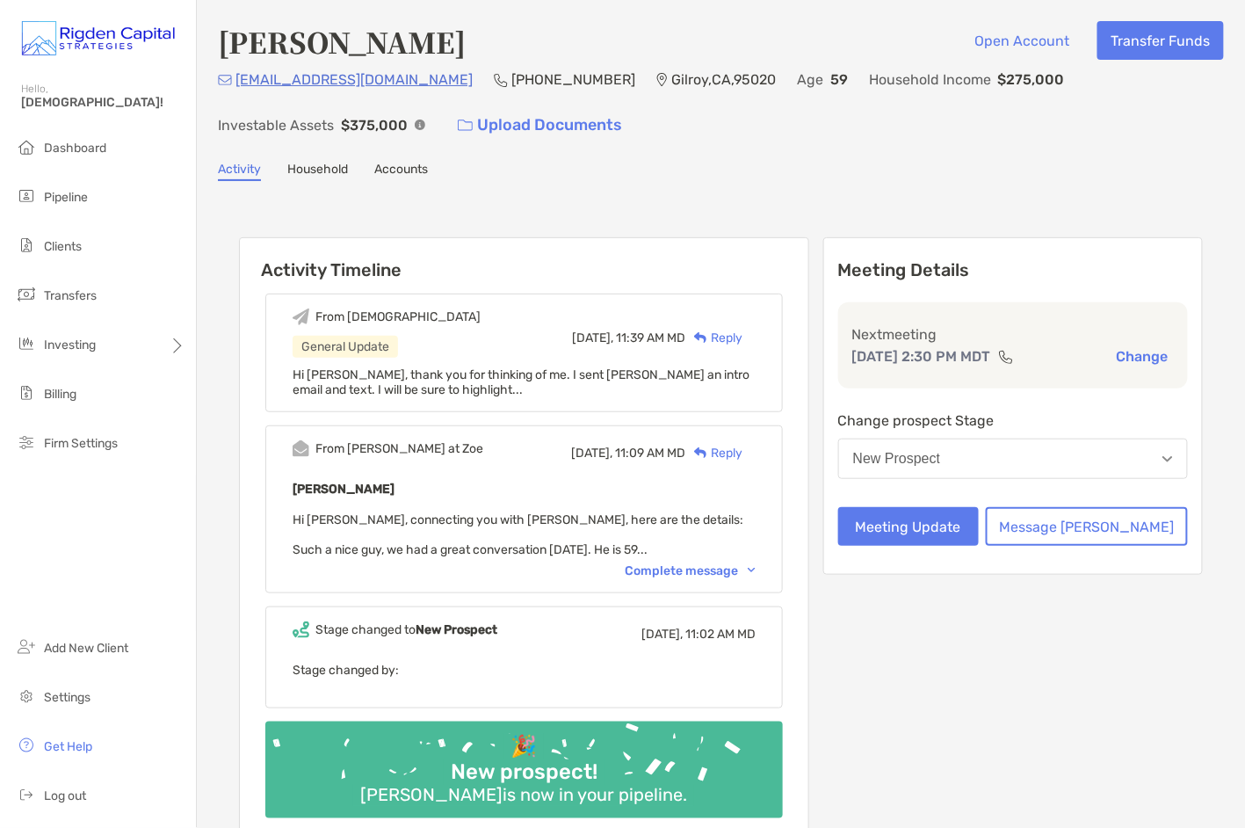
drag, startPoint x: 863, startPoint y: 135, endPoint x: 775, endPoint y: 130, distance: 88.0
click at [862, 134] on div "[EMAIL_ADDRESS][DOMAIN_NAME] [PHONE_NUMBER] [GEOGRAPHIC_DATA] Age [DEMOGRAPHIC_…" at bounding box center [721, 107] width 1006 height 76
drag, startPoint x: 679, startPoint y: 79, endPoint x: 657, endPoint y: 61, distance: 28.7
click at [671, 79] on p "[GEOGRAPHIC_DATA] , [GEOGRAPHIC_DATA] , 95020" at bounding box center [723, 80] width 105 height 22
copy p "95020"
